Goal: Transaction & Acquisition: Obtain resource

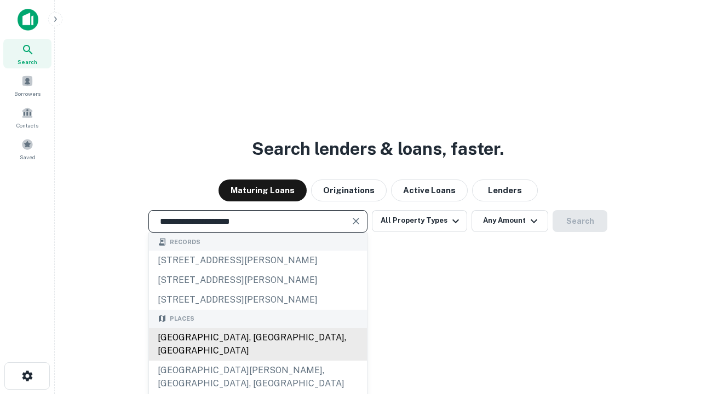
click at [257, 361] on div "[GEOGRAPHIC_DATA], [GEOGRAPHIC_DATA], [GEOGRAPHIC_DATA]" at bounding box center [258, 344] width 218 height 33
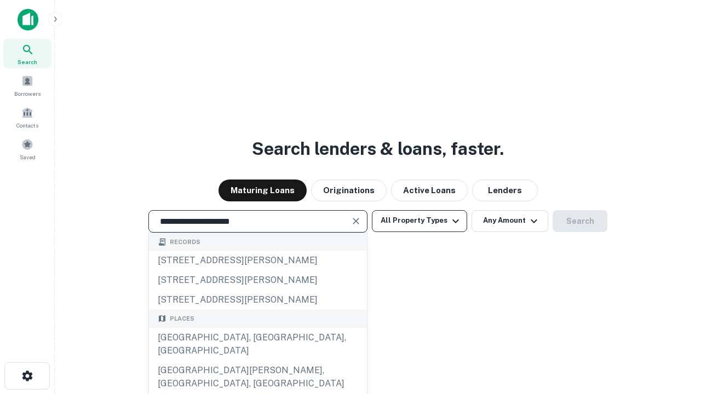
type input "**********"
click at [419, 221] on button "All Property Types" at bounding box center [419, 221] width 95 height 22
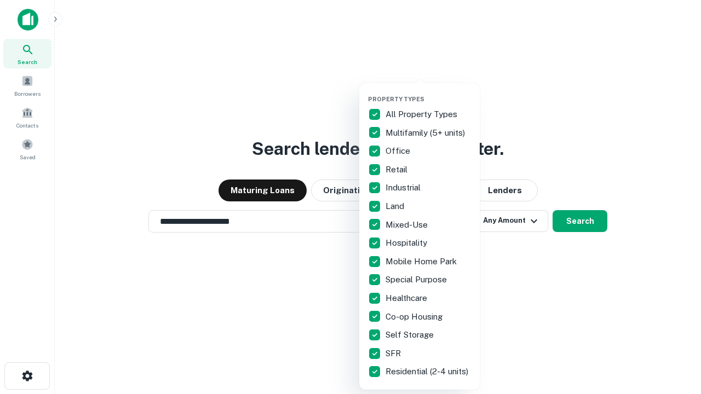
click at [428, 92] on button "button" at bounding box center [428, 92] width 120 height 1
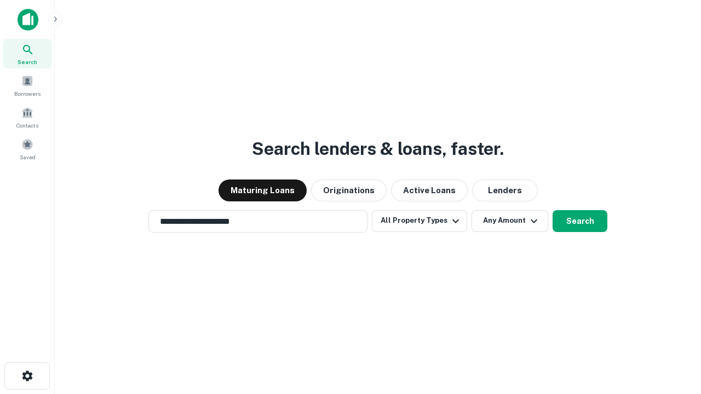
scroll to position [17, 0]
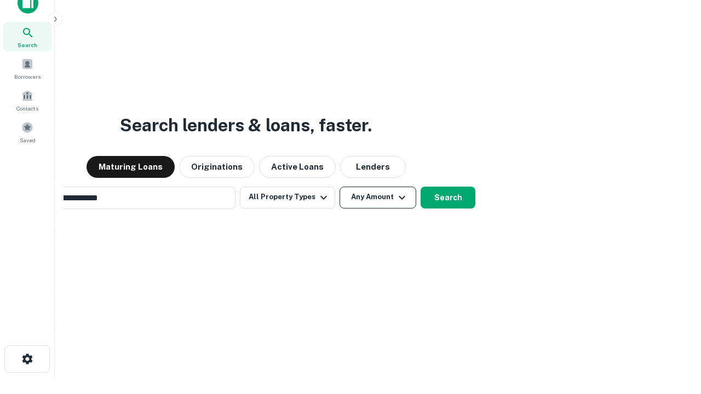
click at [339, 187] on button "Any Amount" at bounding box center [377, 198] width 77 height 22
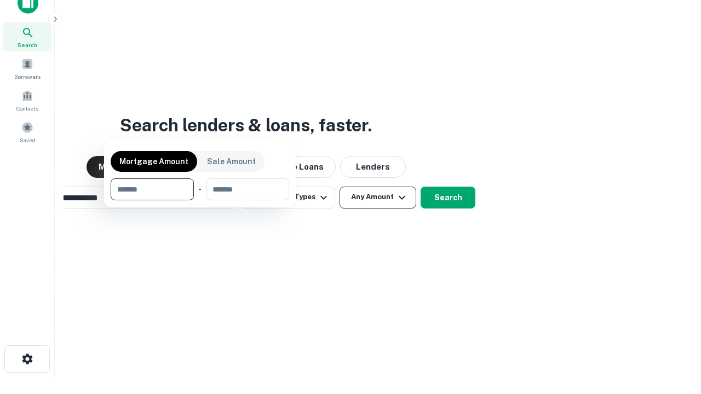
scroll to position [18, 0]
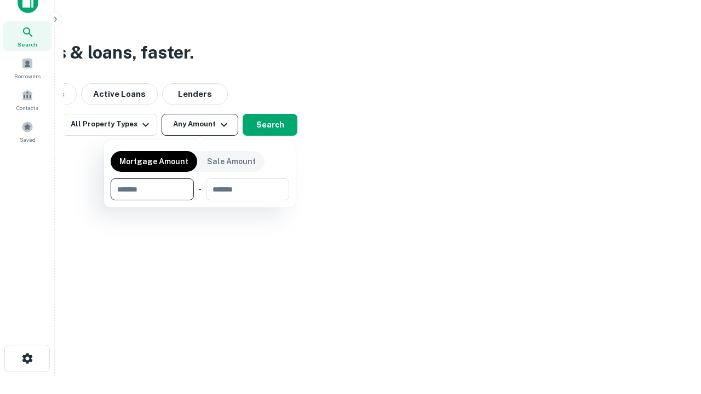
type input "*******"
click at [200, 200] on button "button" at bounding box center [200, 200] width 179 height 1
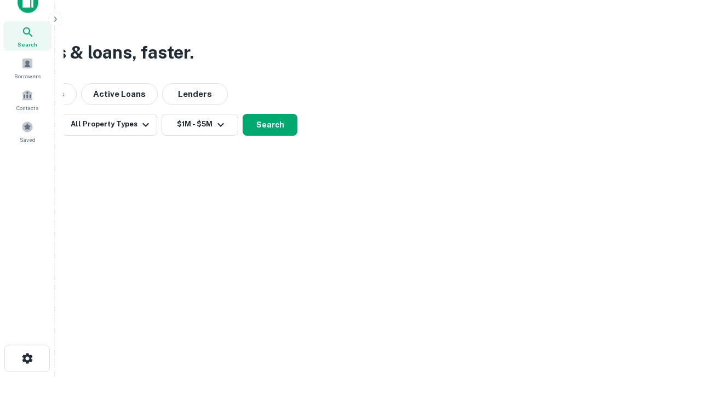
scroll to position [17, 0]
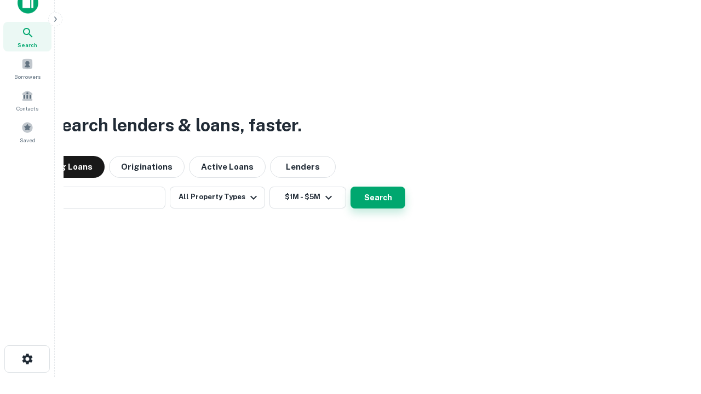
click at [350, 187] on button "Search" at bounding box center [377, 198] width 55 height 22
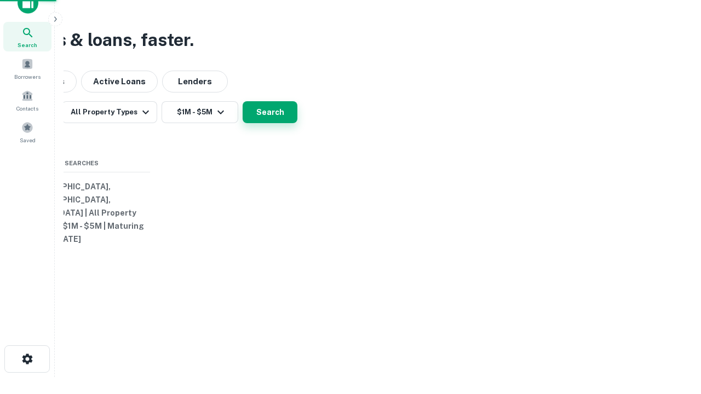
scroll to position [18, 0]
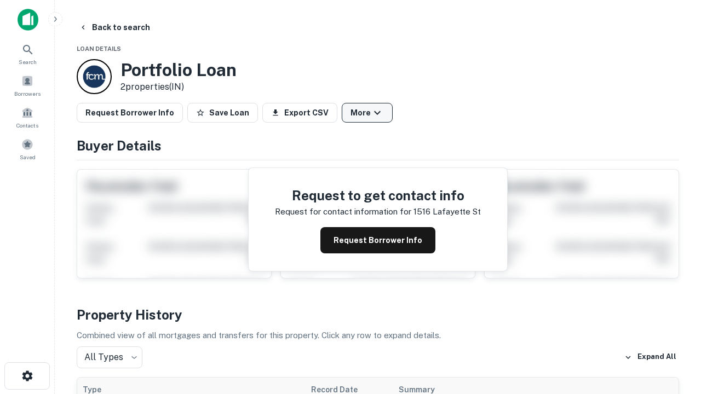
click at [367, 113] on button "More" at bounding box center [367, 113] width 51 height 20
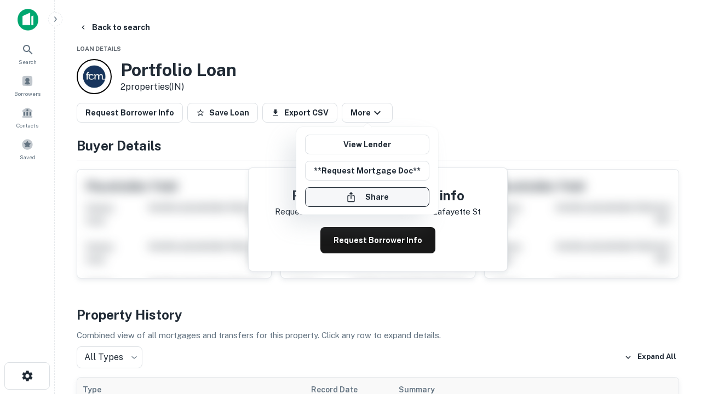
click at [367, 197] on button "Share" at bounding box center [367, 197] width 124 height 20
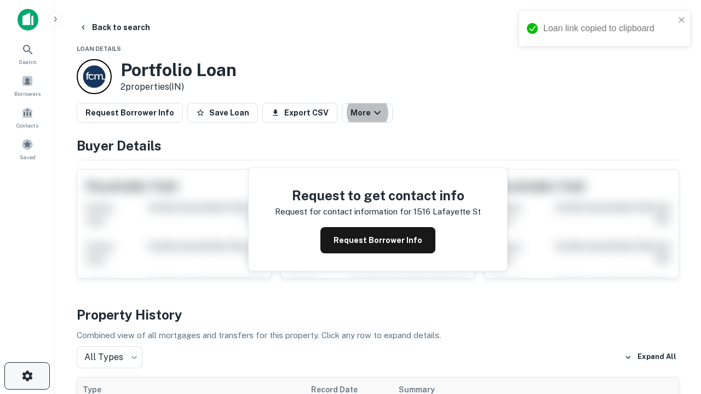
click at [27, 376] on icon "button" at bounding box center [27, 376] width 13 height 13
